Goal: Information Seeking & Learning: Check status

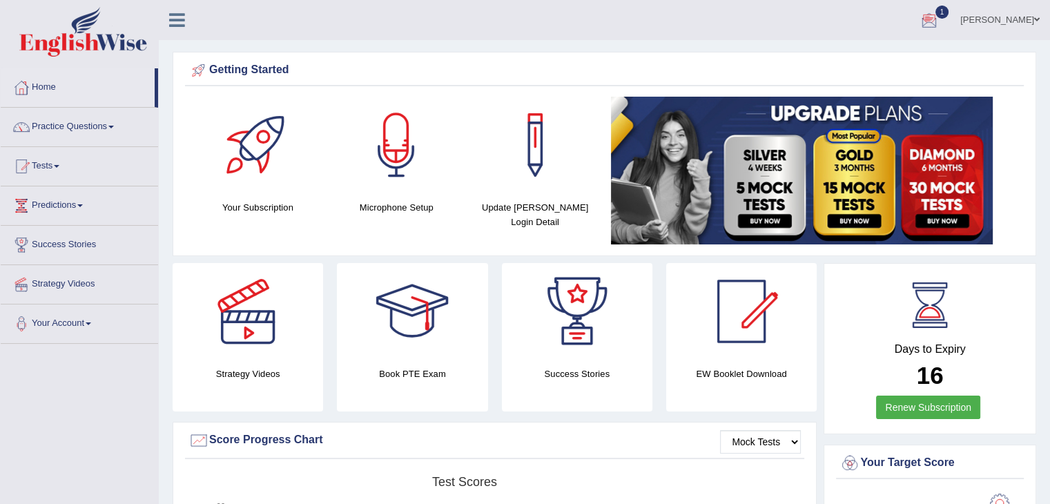
click at [936, 17] on div at bounding box center [928, 20] width 21 height 21
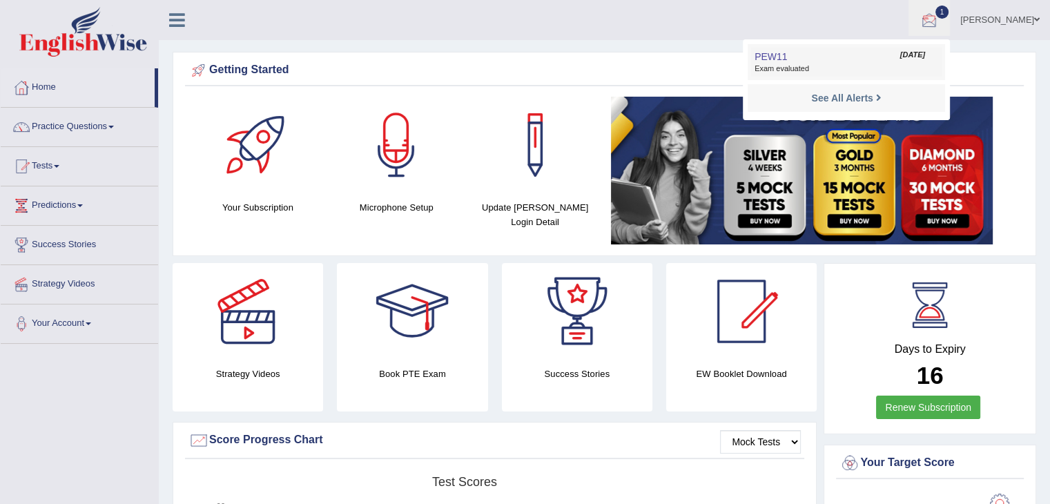
click at [894, 61] on link "PEW11 Aug 12, 2025 Exam evaluated" at bounding box center [846, 62] width 190 height 29
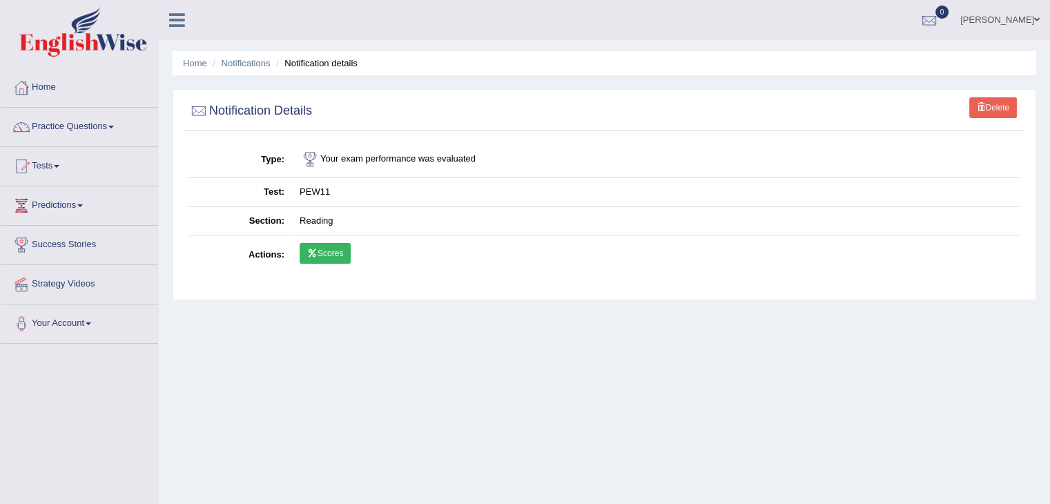
click at [342, 257] on link "Scores" at bounding box center [324, 253] width 51 height 21
click at [49, 129] on link "Practice Questions" at bounding box center [79, 125] width 157 height 35
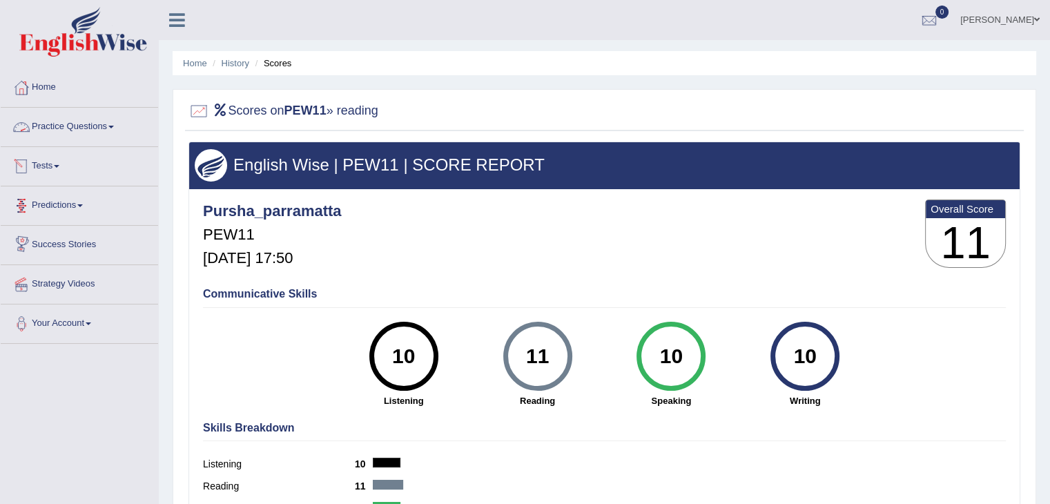
click at [91, 126] on link "Practice Questions" at bounding box center [79, 125] width 157 height 35
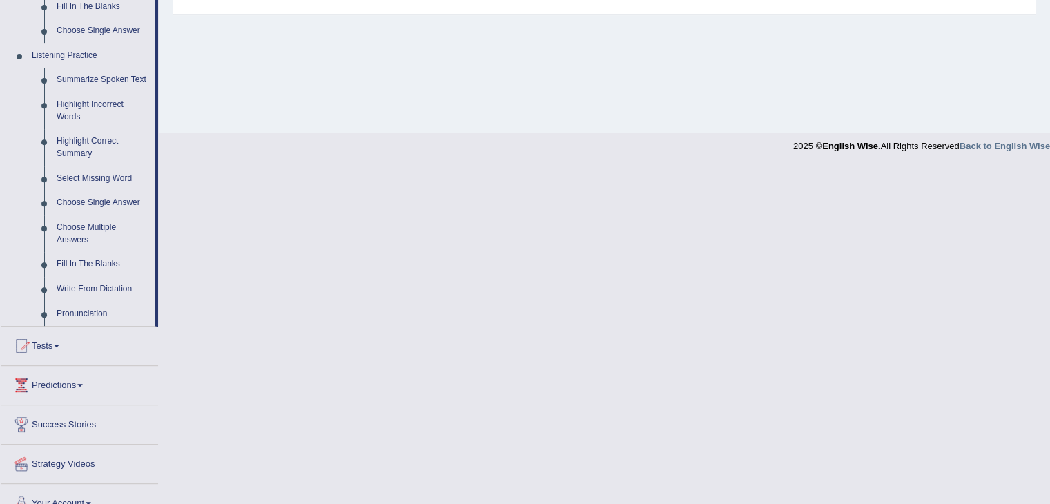
scroll to position [577, 0]
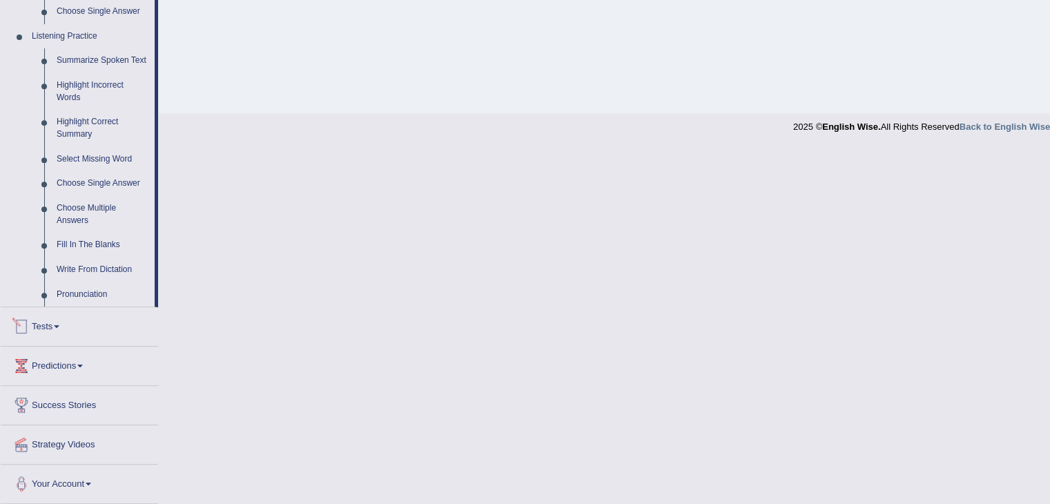
click at [53, 328] on link "Tests" at bounding box center [79, 324] width 157 height 35
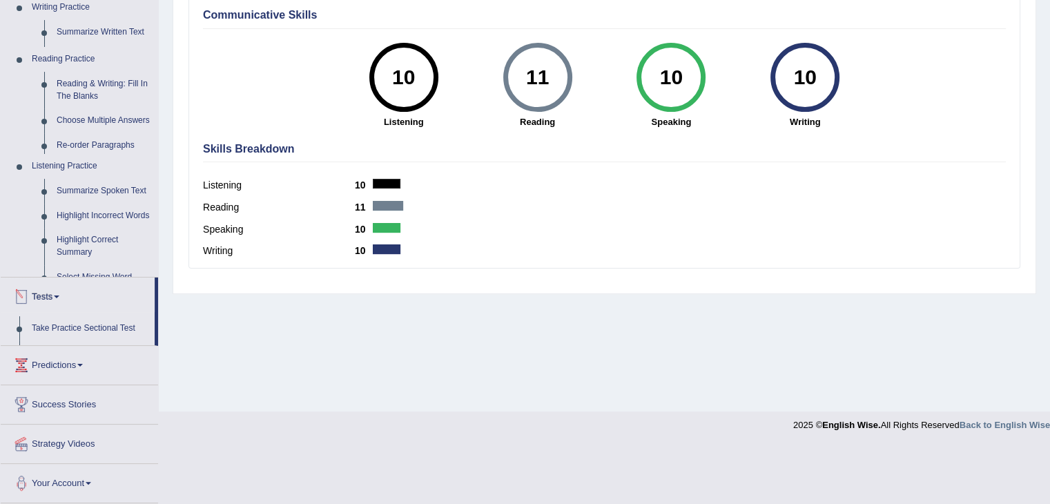
scroll to position [221, 0]
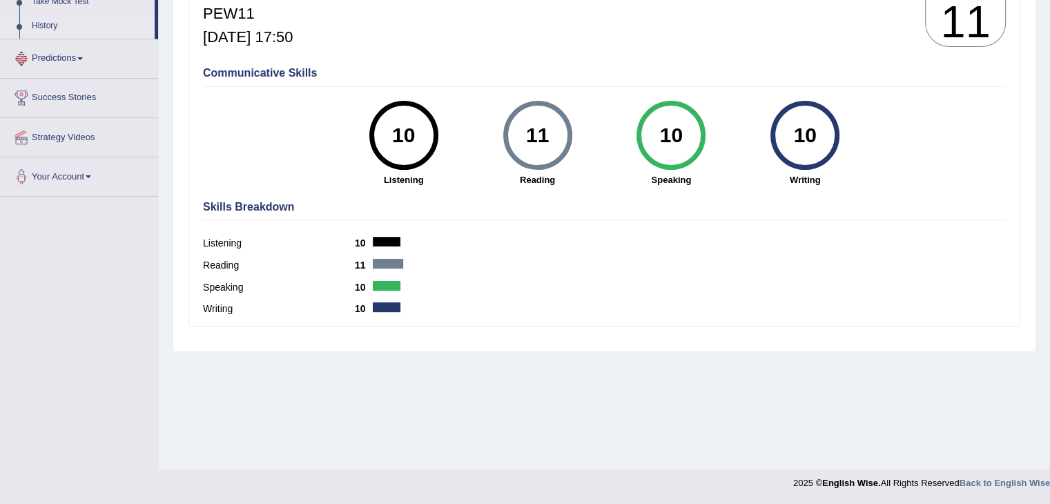
click at [41, 24] on link "History" at bounding box center [90, 26] width 129 height 25
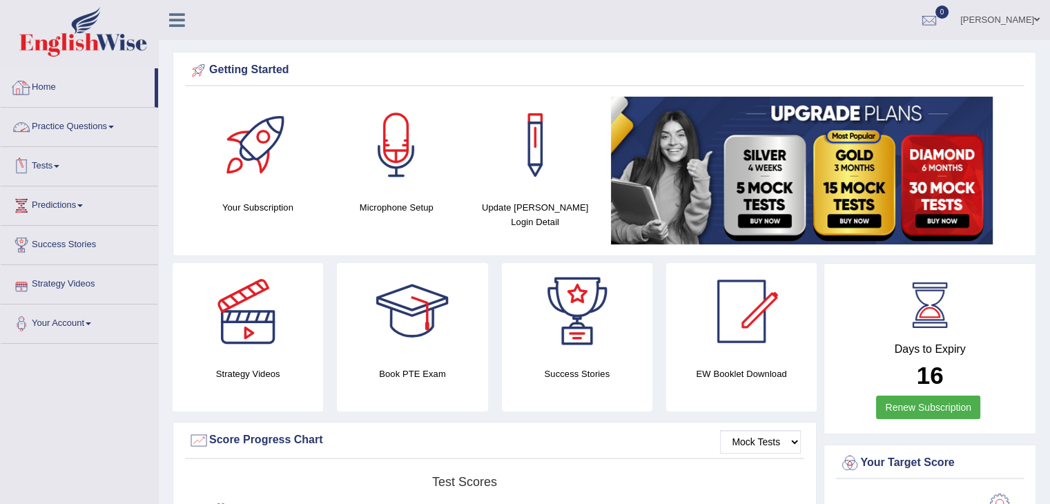
click at [40, 164] on link "Tests" at bounding box center [79, 164] width 157 height 35
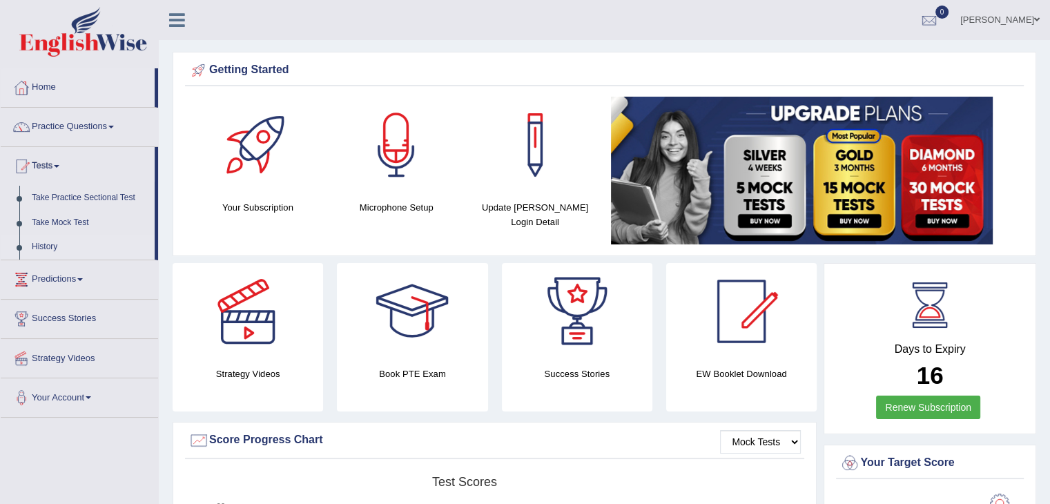
click at [39, 246] on link "History" at bounding box center [90, 247] width 129 height 25
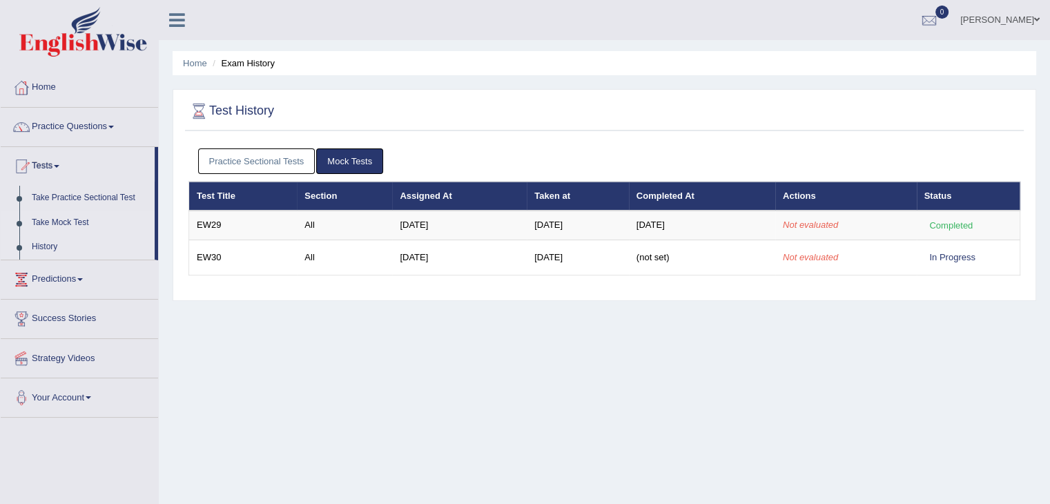
click at [80, 220] on link "Take Mock Test" at bounding box center [90, 222] width 129 height 25
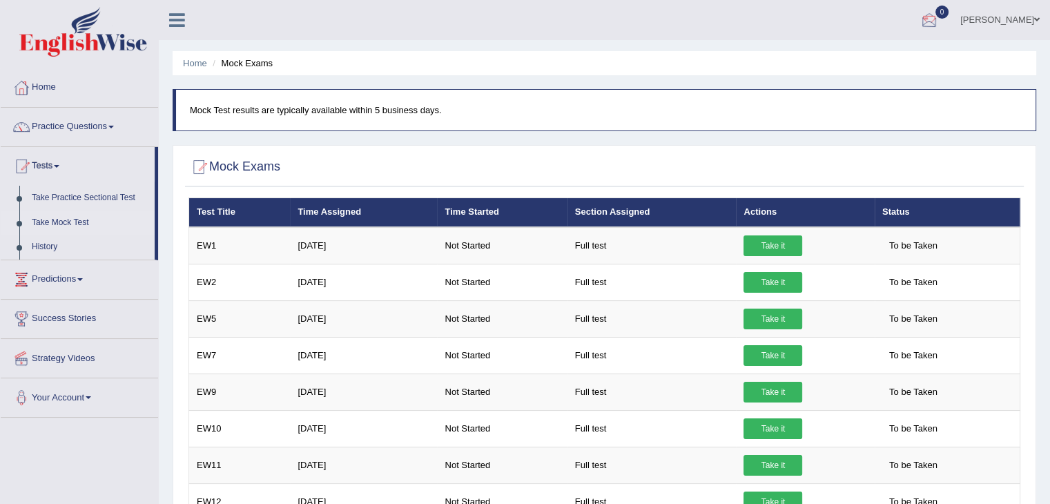
click at [939, 26] on div at bounding box center [928, 20] width 21 height 21
click at [43, 248] on link "History" at bounding box center [90, 247] width 129 height 25
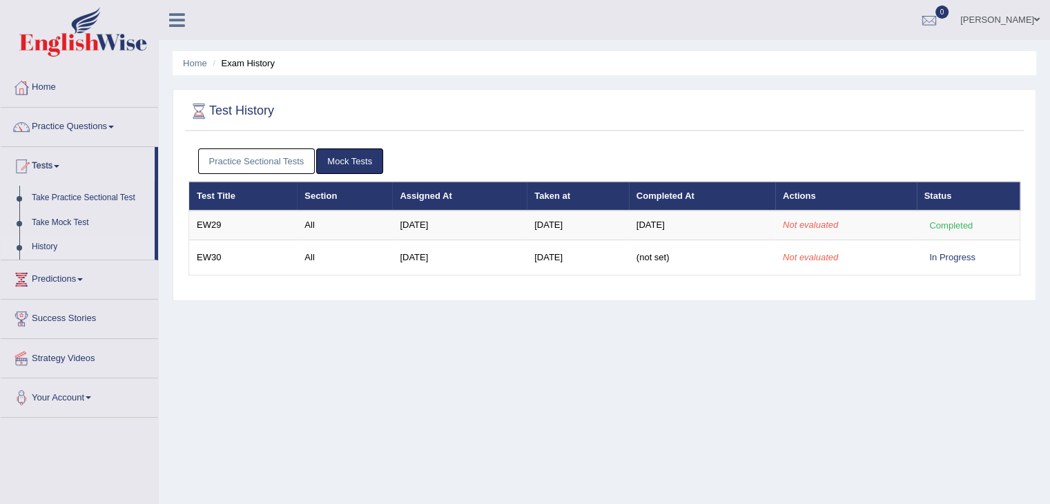
click at [823, 326] on div "Home Exam History Test History Practice Sectional Tests Mock Tests Test Title S…" at bounding box center [604, 345] width 891 height 690
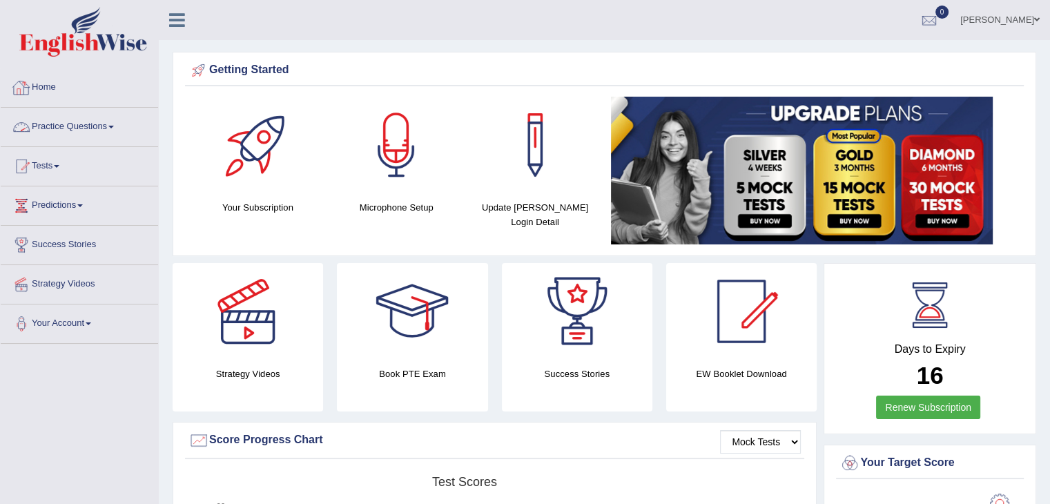
click at [77, 123] on link "Practice Questions" at bounding box center [79, 125] width 157 height 35
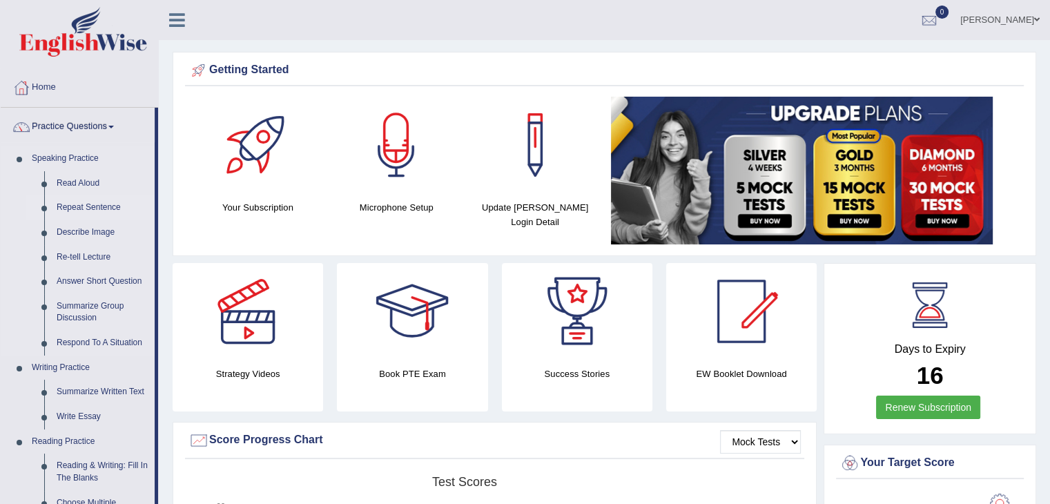
click at [73, 208] on link "Repeat Sentence" at bounding box center [102, 207] width 104 height 25
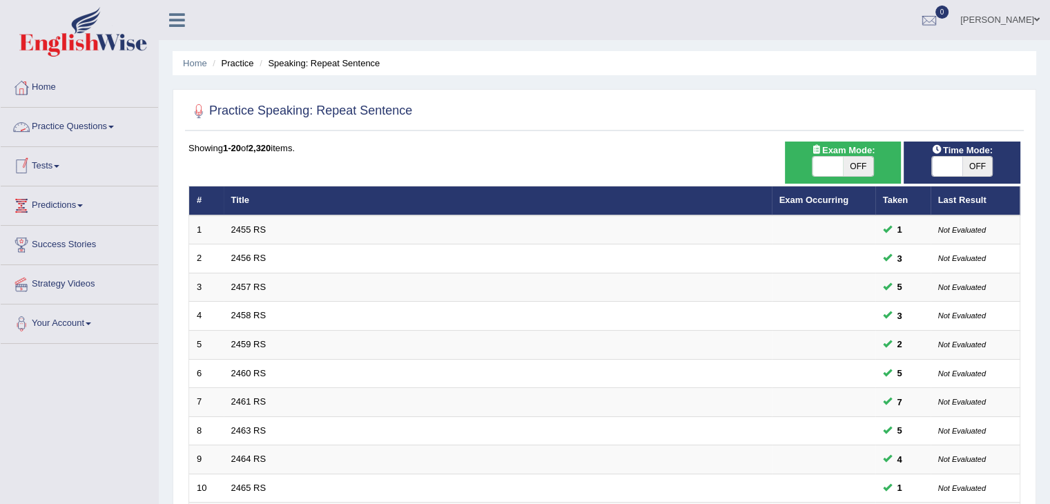
click at [75, 124] on link "Practice Questions" at bounding box center [79, 125] width 157 height 35
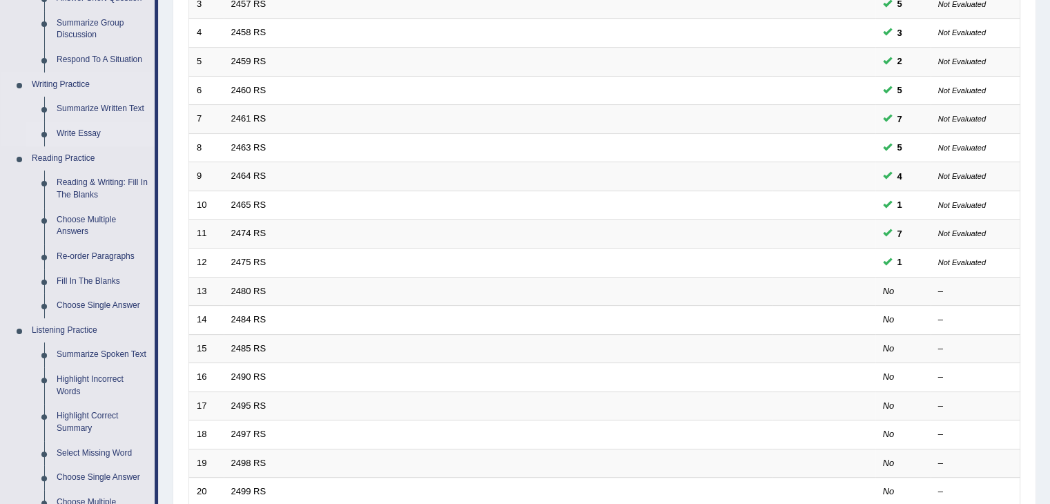
scroll to position [577, 0]
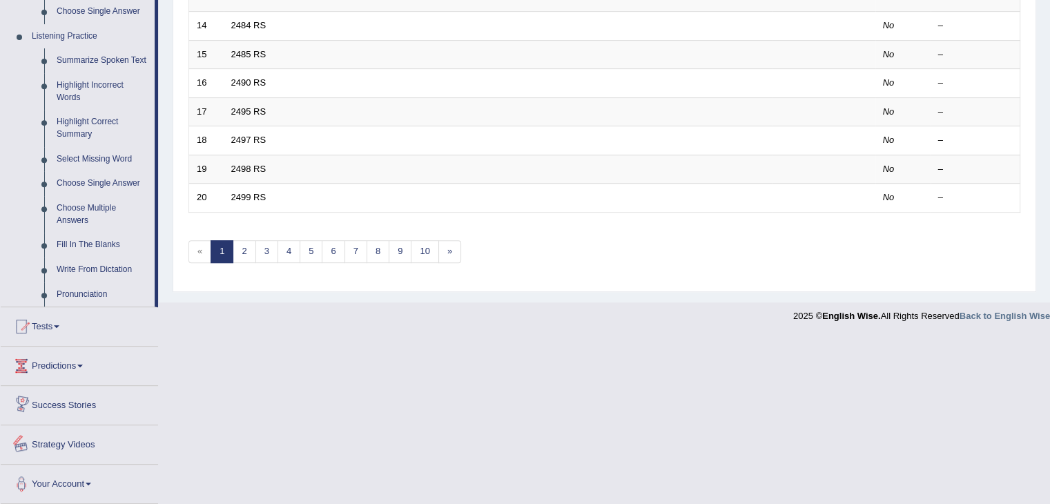
click at [70, 402] on link "Success Stories" at bounding box center [79, 403] width 157 height 35
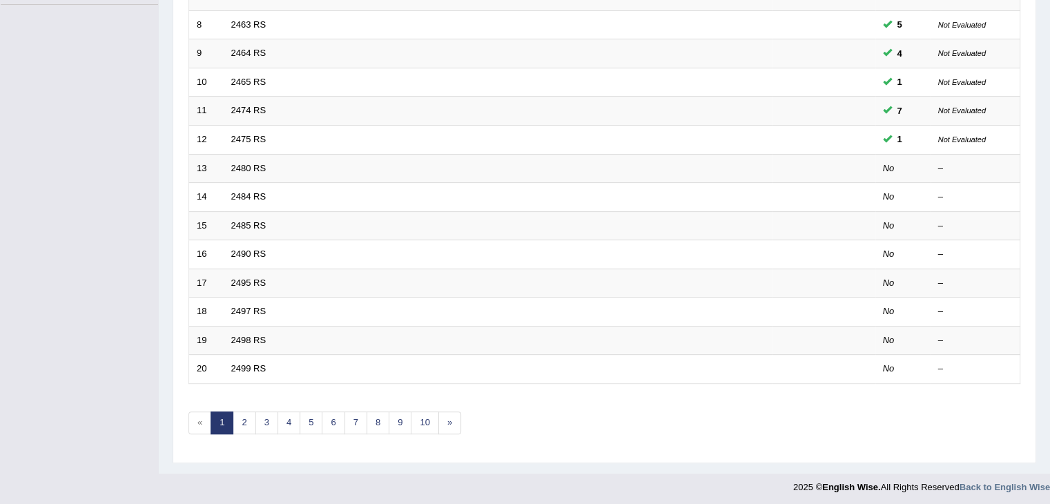
scroll to position [199, 0]
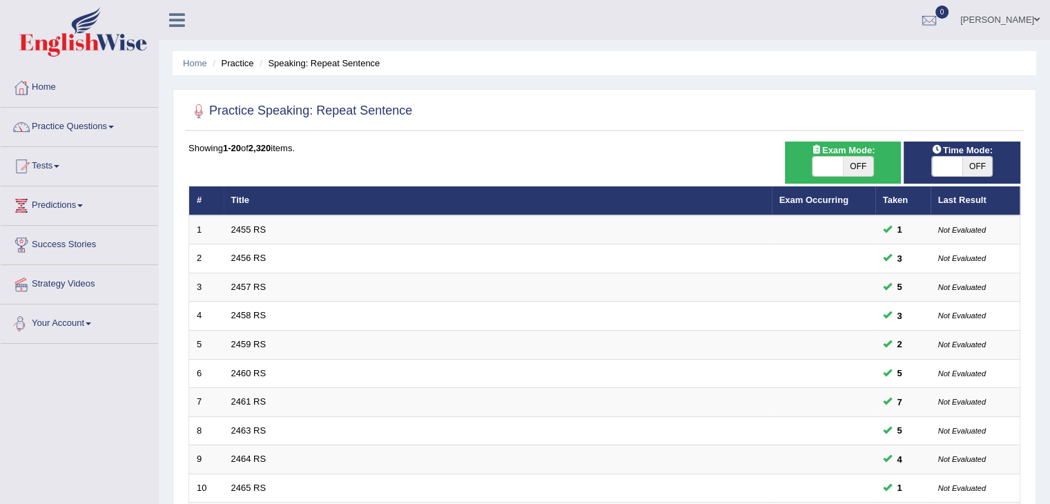
click at [64, 320] on link "Your Account" at bounding box center [79, 321] width 157 height 35
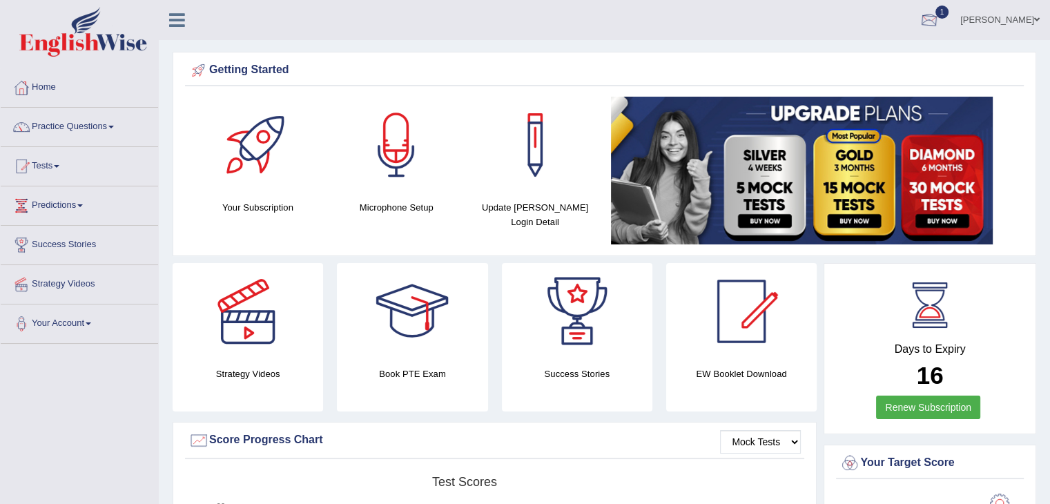
click at [939, 11] on div at bounding box center [928, 20] width 21 height 21
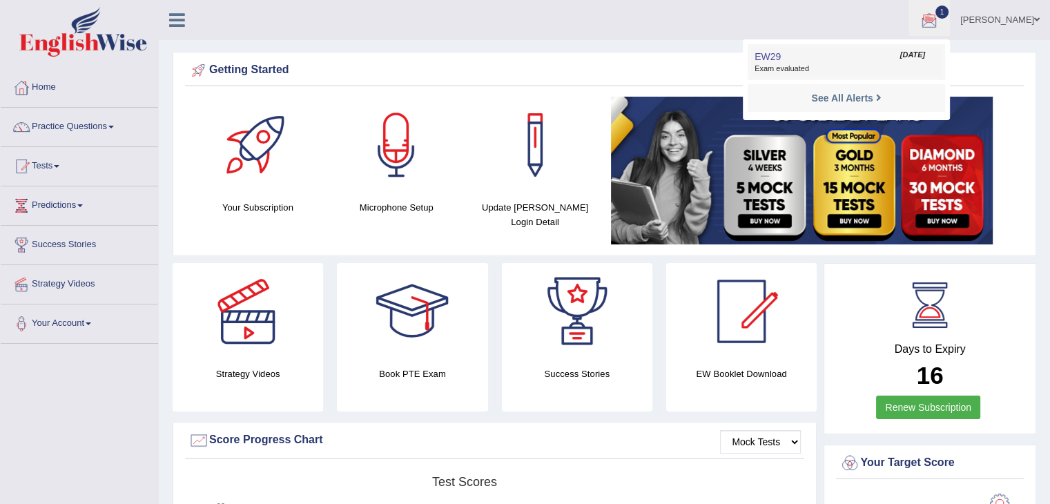
click at [824, 68] on span "Exam evaluated" at bounding box center [846, 68] width 184 height 11
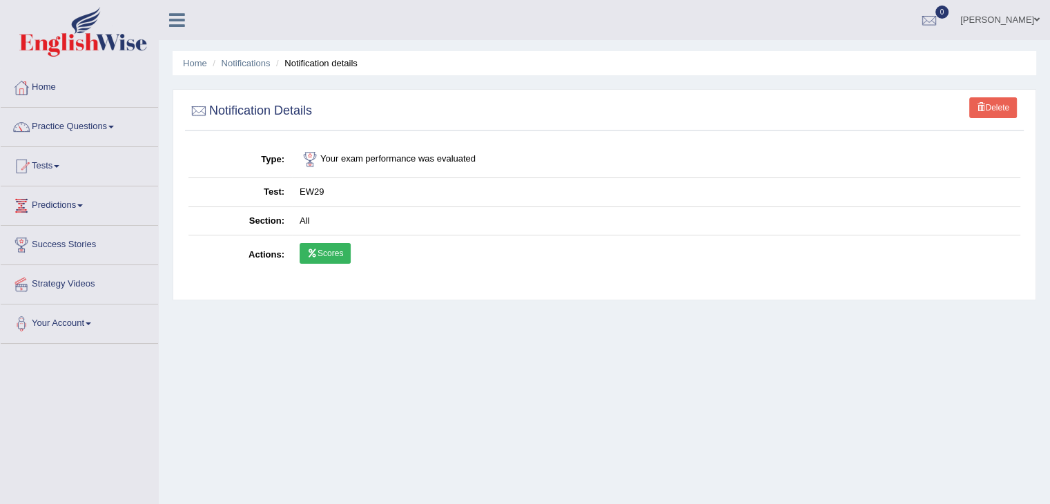
click at [338, 255] on link "Scores" at bounding box center [324, 253] width 51 height 21
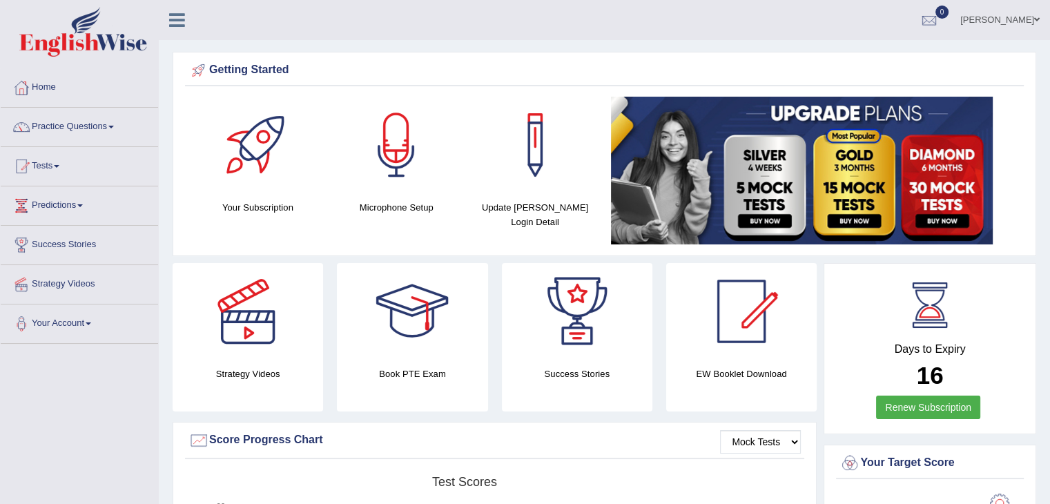
click at [59, 166] on span at bounding box center [57, 166] width 6 height 3
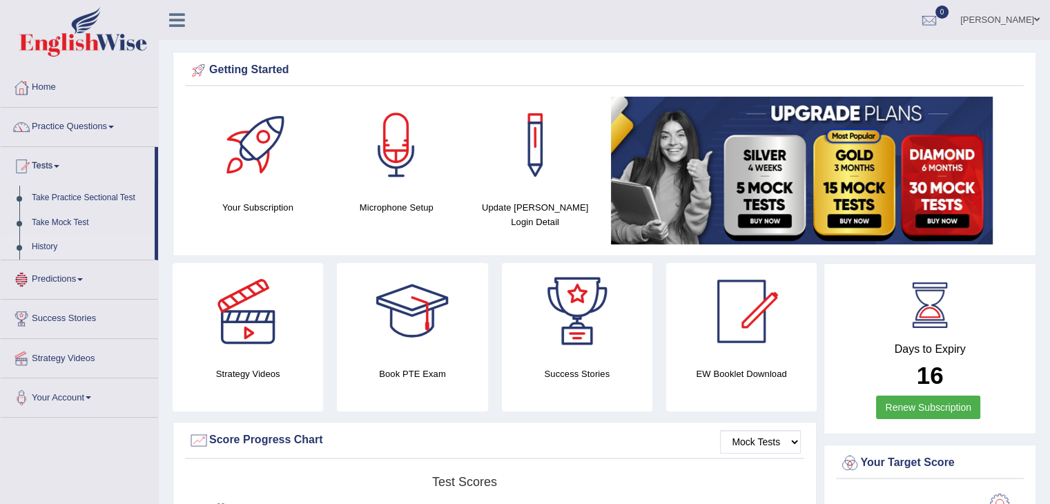
click at [49, 246] on link "History" at bounding box center [90, 247] width 129 height 25
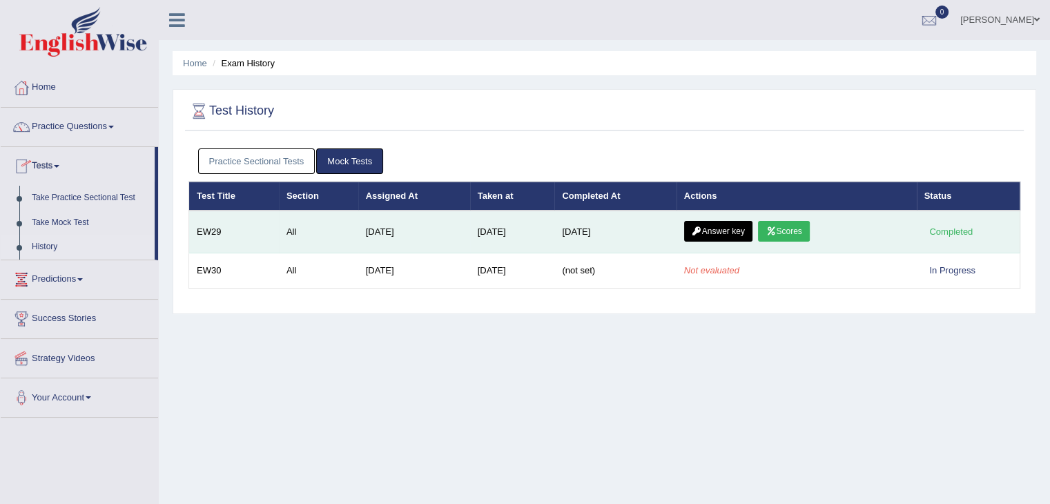
click at [727, 224] on link "Answer key" at bounding box center [718, 231] width 68 height 21
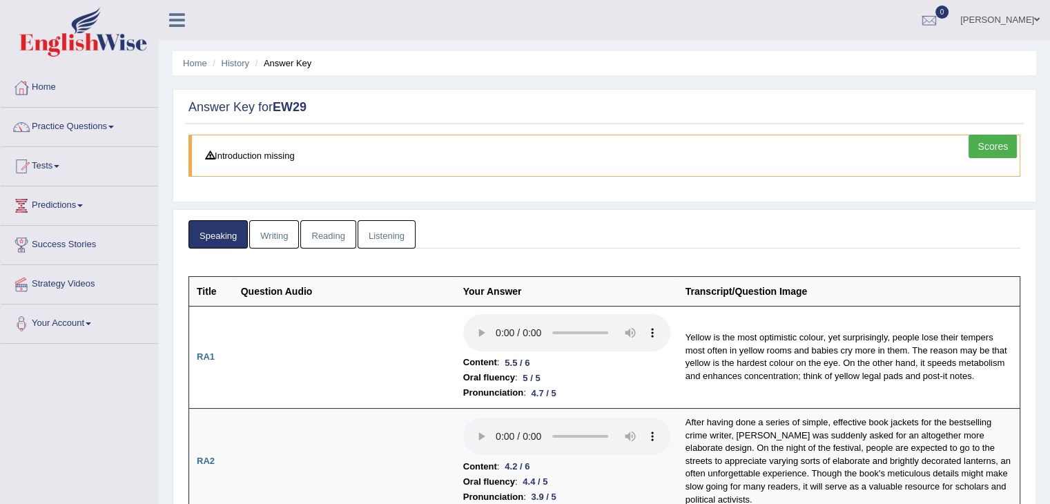
click at [276, 235] on link "Writing" at bounding box center [274, 234] width 50 height 28
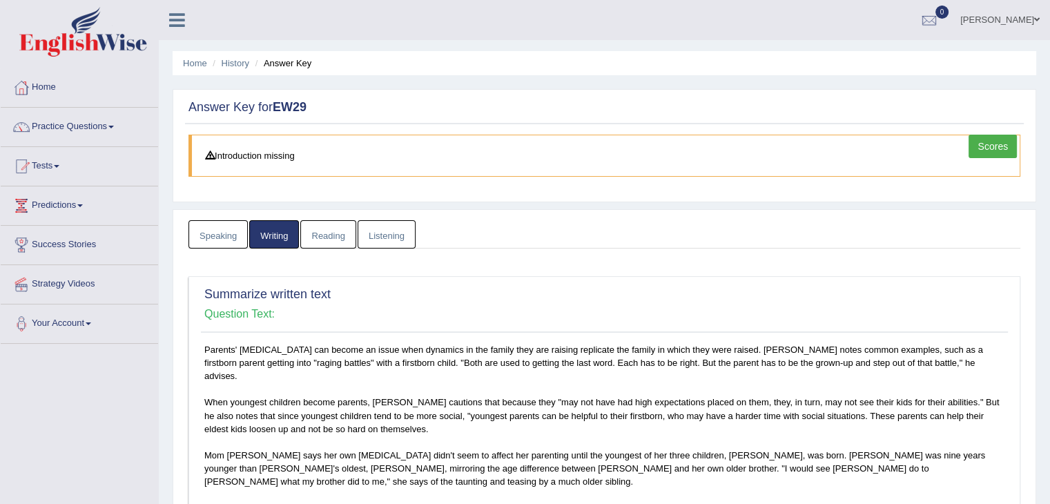
click at [340, 231] on link "Reading" at bounding box center [327, 234] width 55 height 28
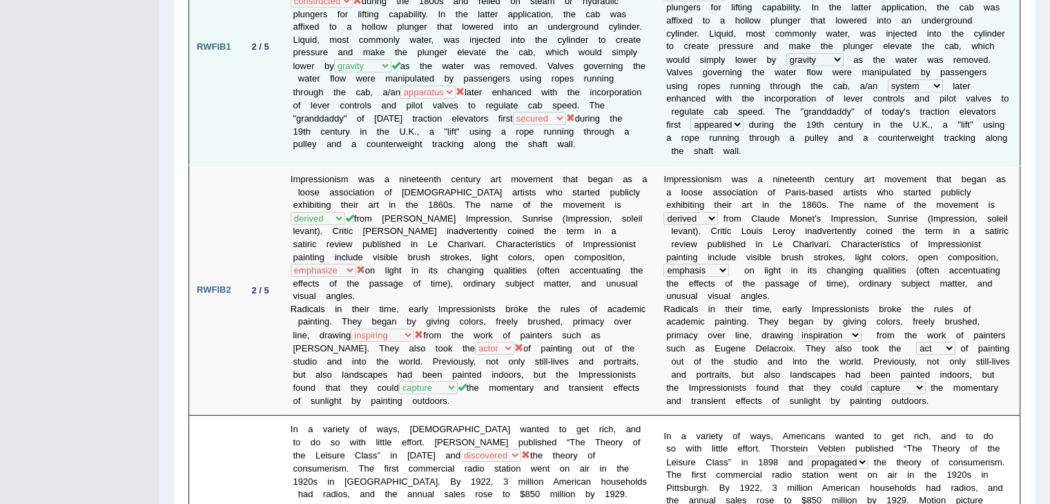
scroll to position [378, 0]
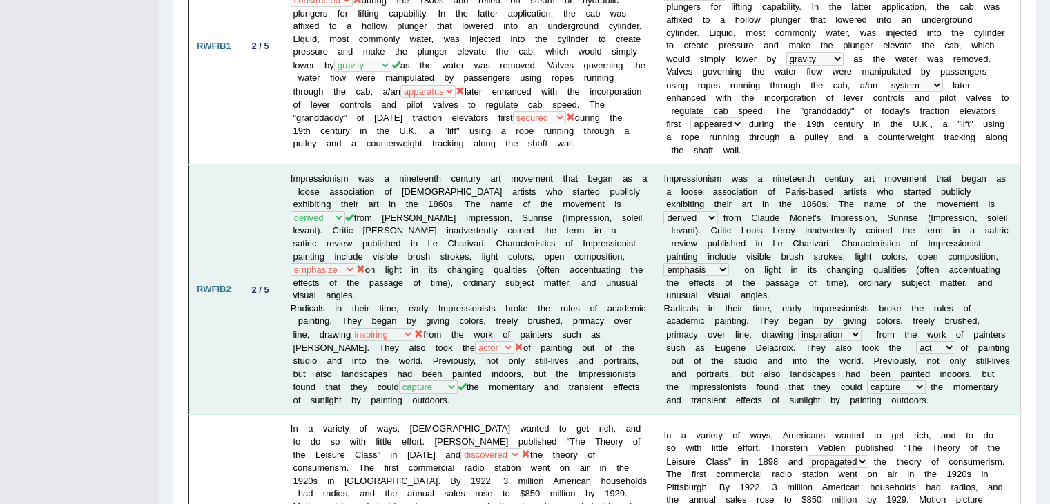
click at [666, 342] on b "s" at bounding box center [668, 347] width 5 height 10
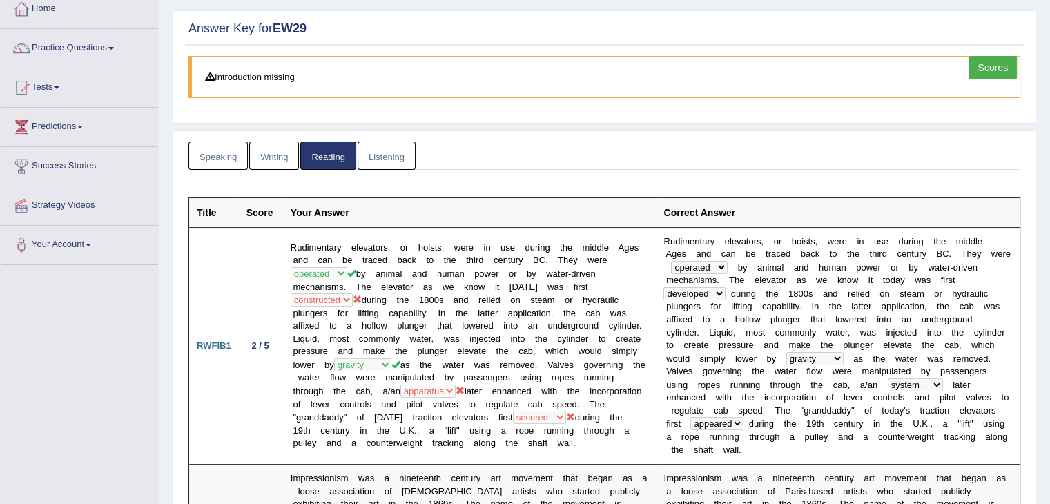
scroll to position [0, 0]
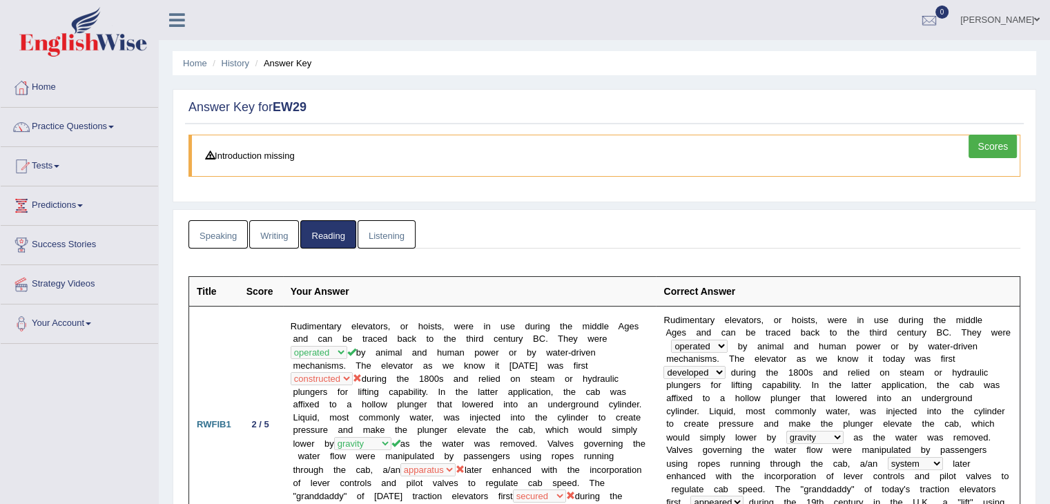
click at [409, 237] on link "Listening" at bounding box center [386, 234] width 58 height 28
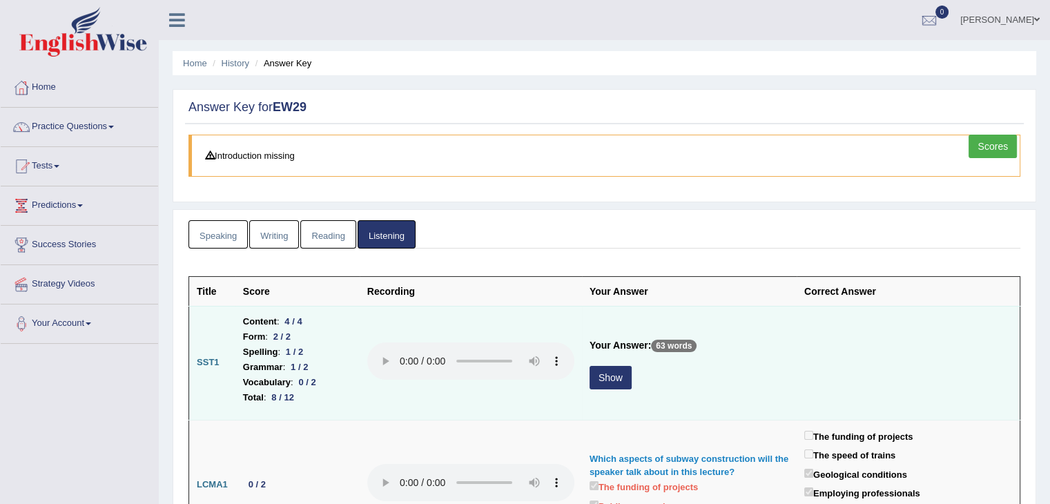
click at [604, 375] on button "Show" at bounding box center [610, 377] width 42 height 23
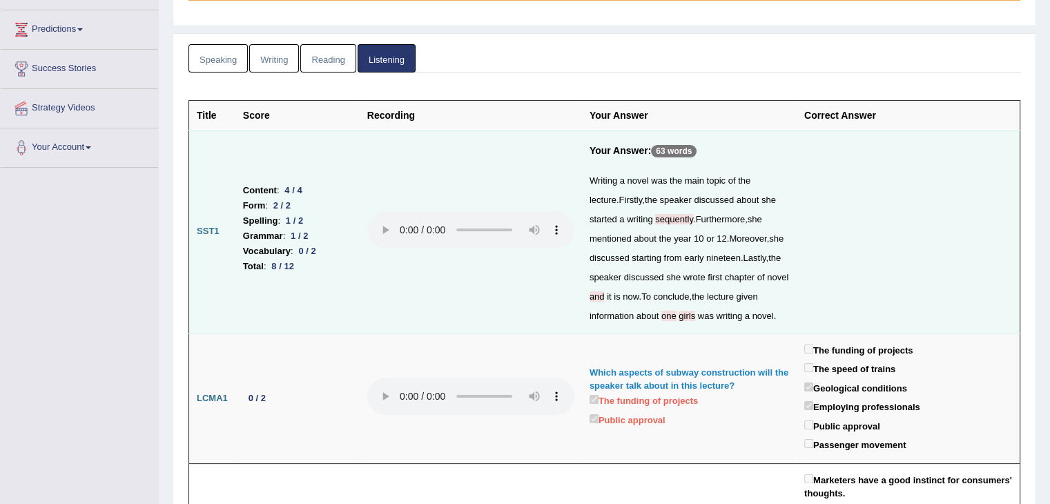
scroll to position [184, 0]
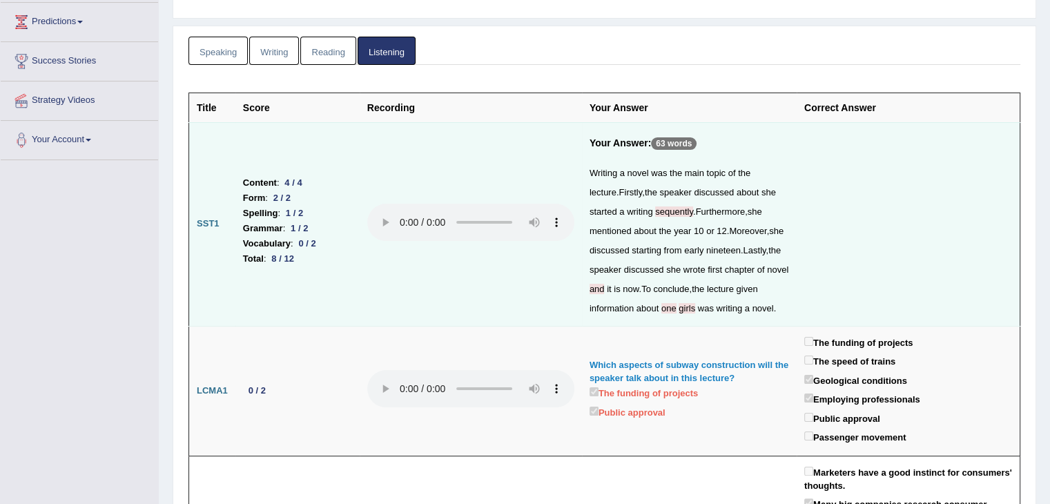
click at [605, 284] on span "and" at bounding box center [596, 289] width 15 height 10
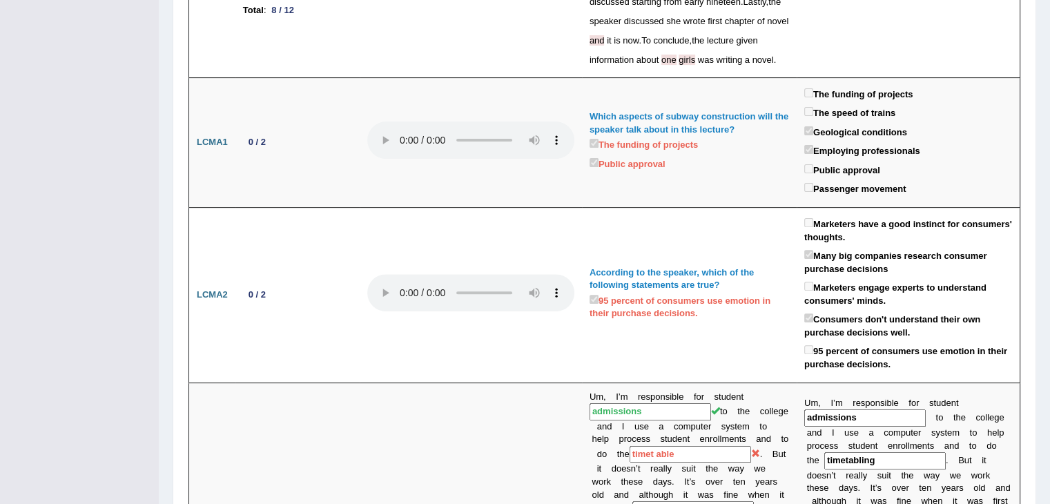
scroll to position [0, 0]
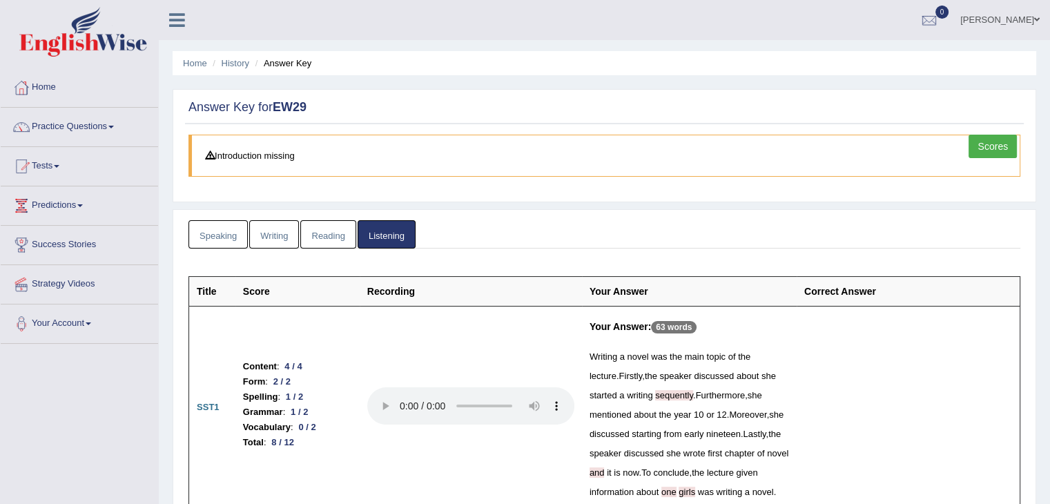
click at [213, 231] on link "Speaking" at bounding box center [217, 234] width 59 height 28
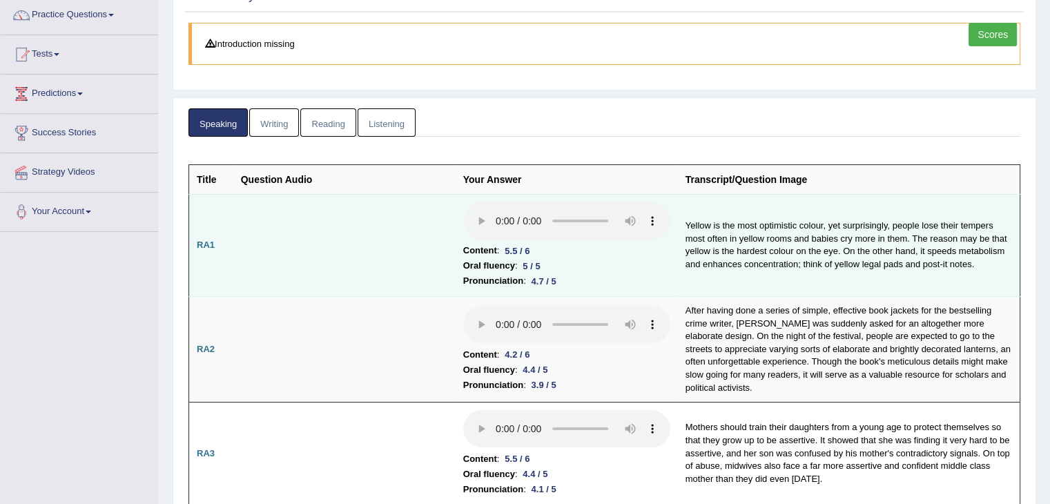
scroll to position [115, 0]
